Goal: Transaction & Acquisition: Purchase product/service

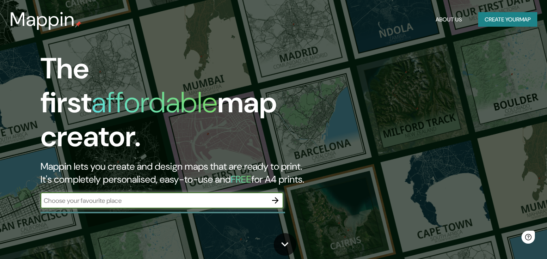
click at [95, 196] on input "text" at bounding box center [153, 200] width 227 height 9
type input "h"
click at [278, 196] on icon "button" at bounding box center [275, 201] width 10 height 10
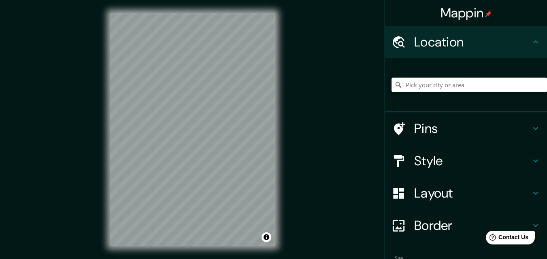
click at [451, 91] on input "Pick your city or area" at bounding box center [468, 85] width 155 height 15
click at [450, 91] on input "[US_STATE], [GEOGRAPHIC_DATA]" at bounding box center [468, 85] width 155 height 15
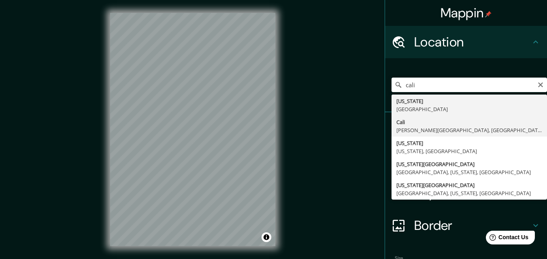
type input "[GEOGRAPHIC_DATA], [PERSON_NAME][GEOGRAPHIC_DATA], [GEOGRAPHIC_DATA]"
